Goal: Task Accomplishment & Management: Manage account settings

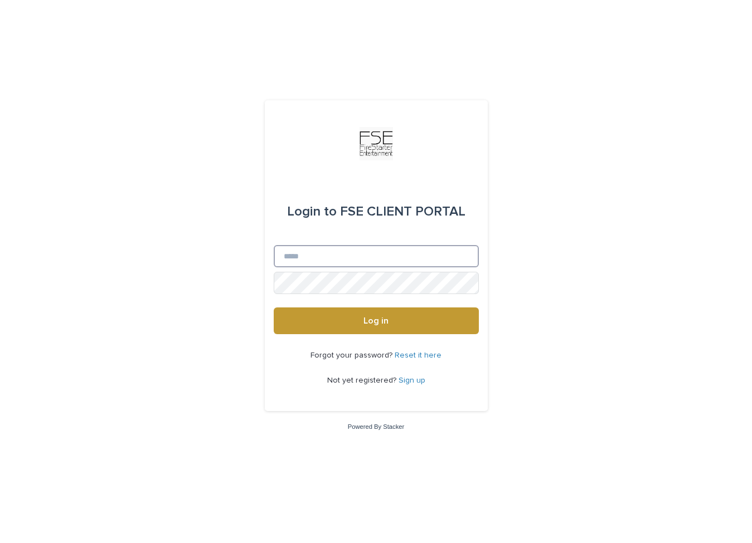
type input "**********"
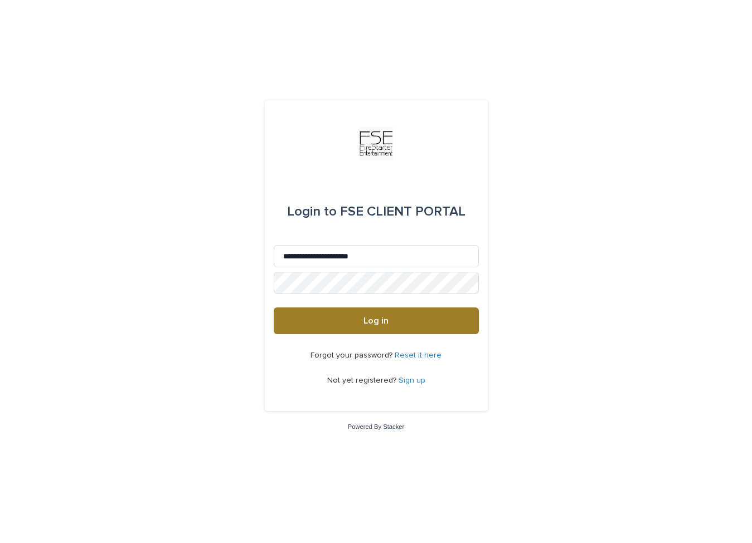
click at [342, 316] on button "Log in" at bounding box center [376, 321] width 205 height 27
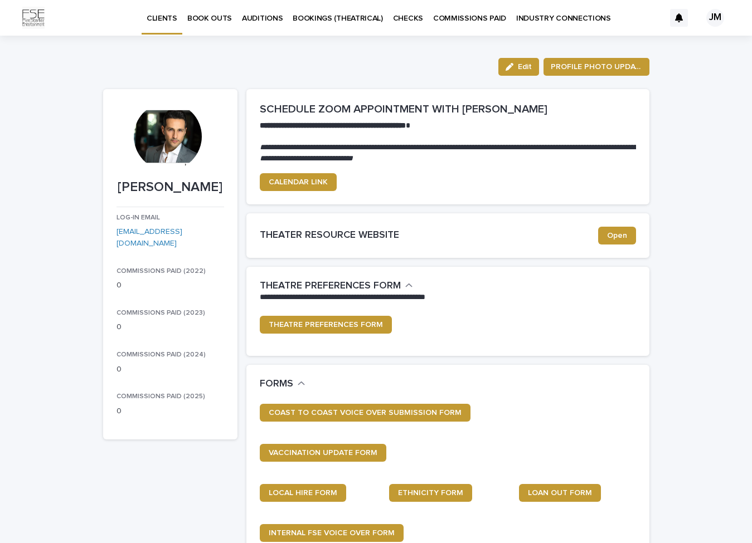
click at [77, 2] on div "CLIENTS BOOK OUTS AUDITIONS BOOKINGS (THEATRICAL) CHECKS COMMISSIONS PAID INDUS…" at bounding box center [357, 18] width 614 height 36
click at [514, 69] on div "button" at bounding box center [511, 67] width 12 height 8
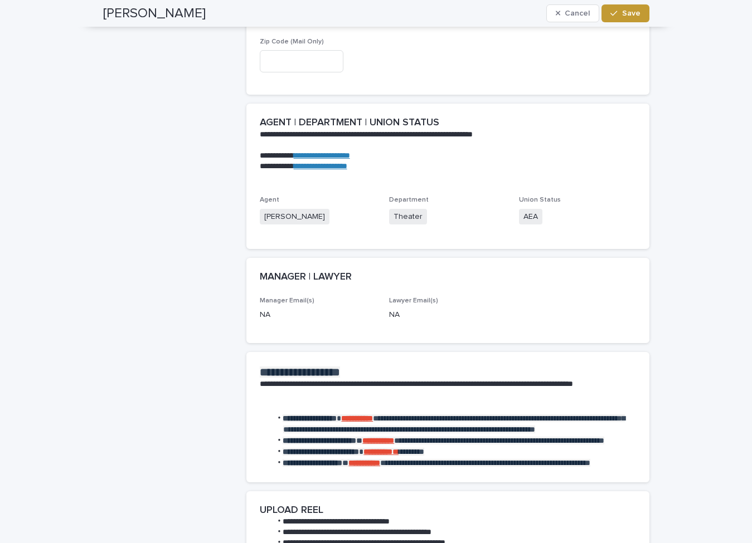
scroll to position [876, 0]
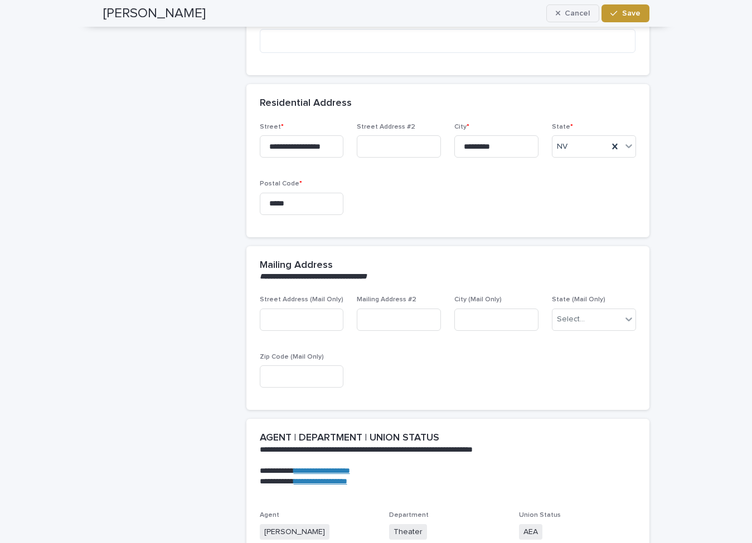
click at [565, 11] on span "Cancel" at bounding box center [576, 13] width 25 height 8
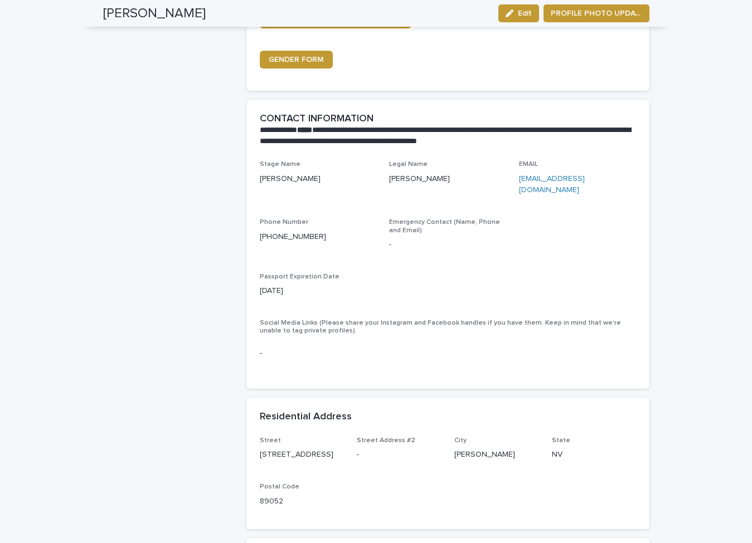
scroll to position [0, 0]
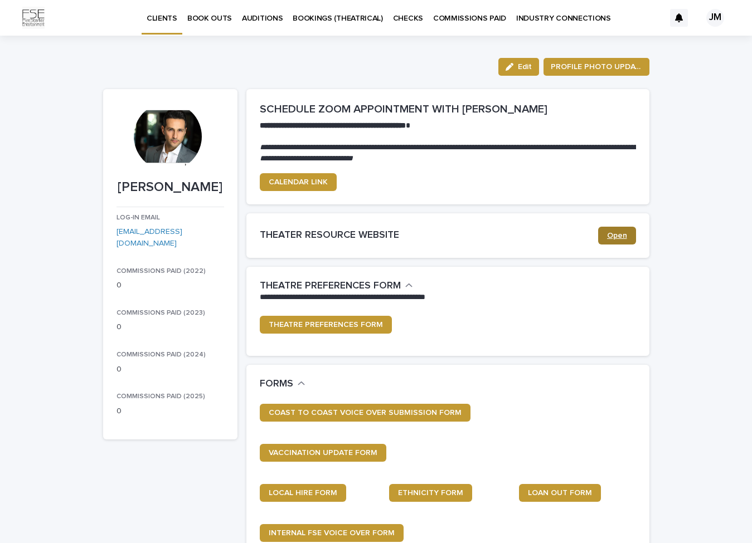
click at [616, 232] on span "Open" at bounding box center [617, 236] width 20 height 8
click at [706, 18] on div "JM" at bounding box center [715, 18] width 18 height 18
click at [598, 67] on span "PROFILE PHOTO UPDATE" at bounding box center [595, 66] width 91 height 11
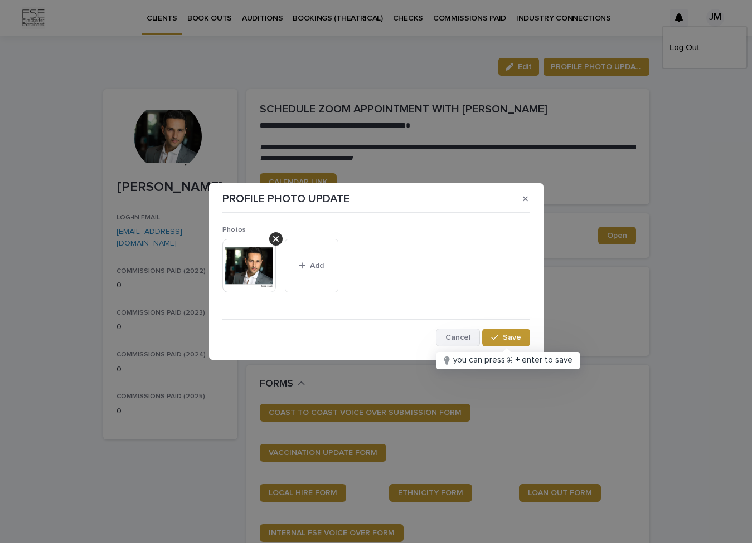
click at [467, 338] on span "Cancel" at bounding box center [457, 338] width 25 height 8
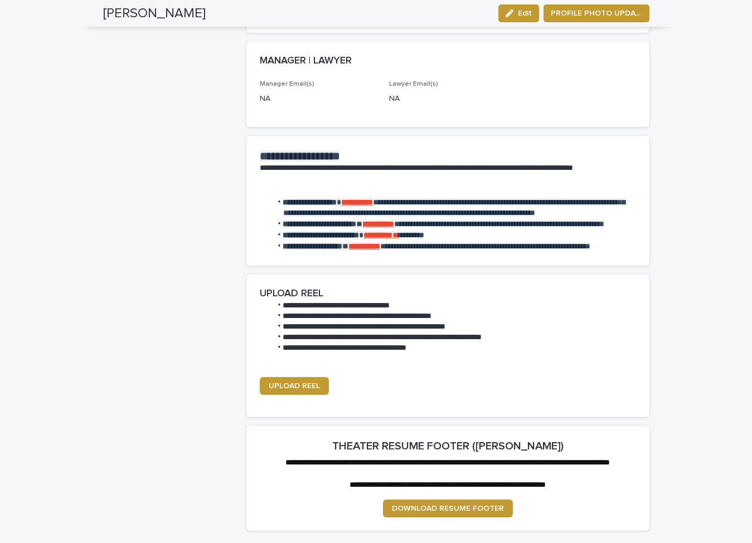
scroll to position [1461, 0]
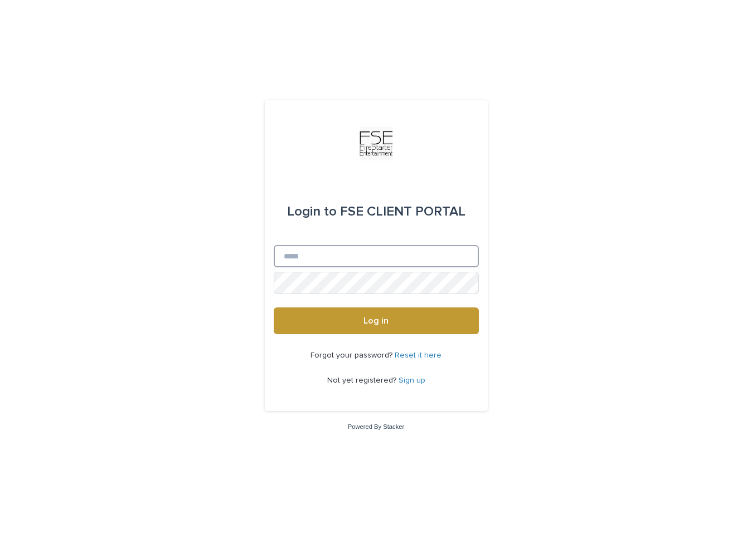
type input "**********"
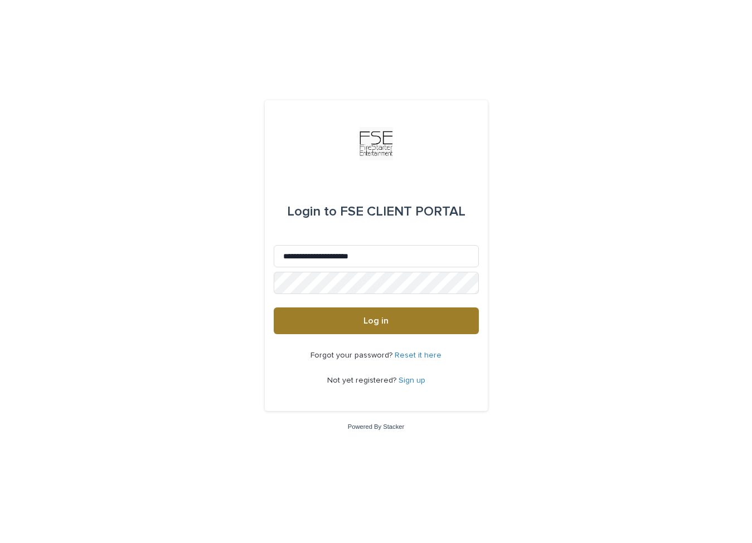
click at [357, 319] on button "Log in" at bounding box center [376, 321] width 205 height 27
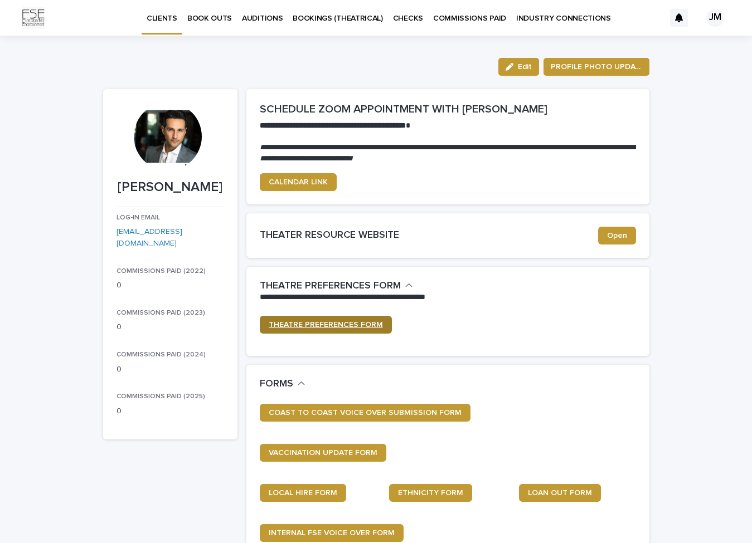
click at [354, 321] on span "THEATRE PREFERENCES FORM" at bounding box center [326, 325] width 114 height 8
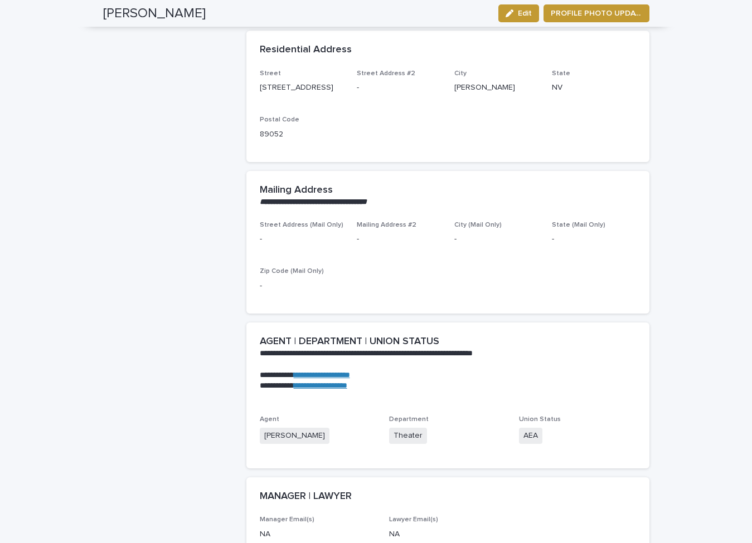
scroll to position [1453, 0]
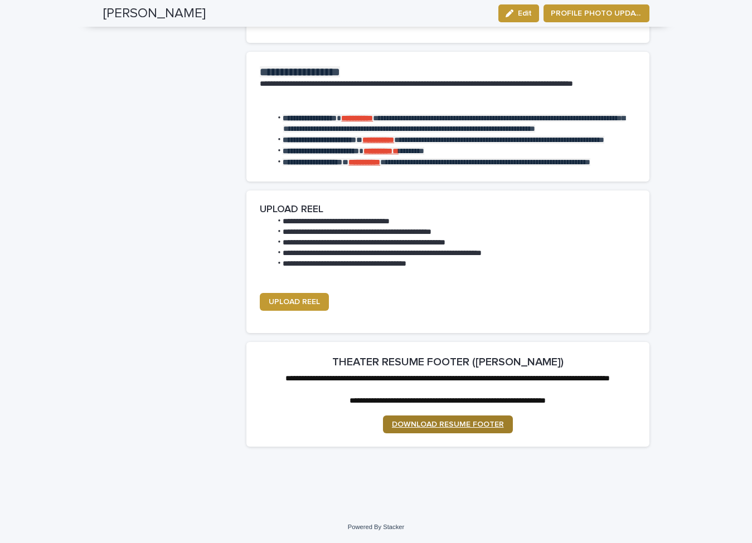
click at [442, 426] on span "DOWNLOAD RESUME FOOTER" at bounding box center [448, 425] width 112 height 8
click at [302, 298] on span "UPLOAD REEL" at bounding box center [294, 302] width 51 height 8
